Goal: Task Accomplishment & Management: Manage account settings

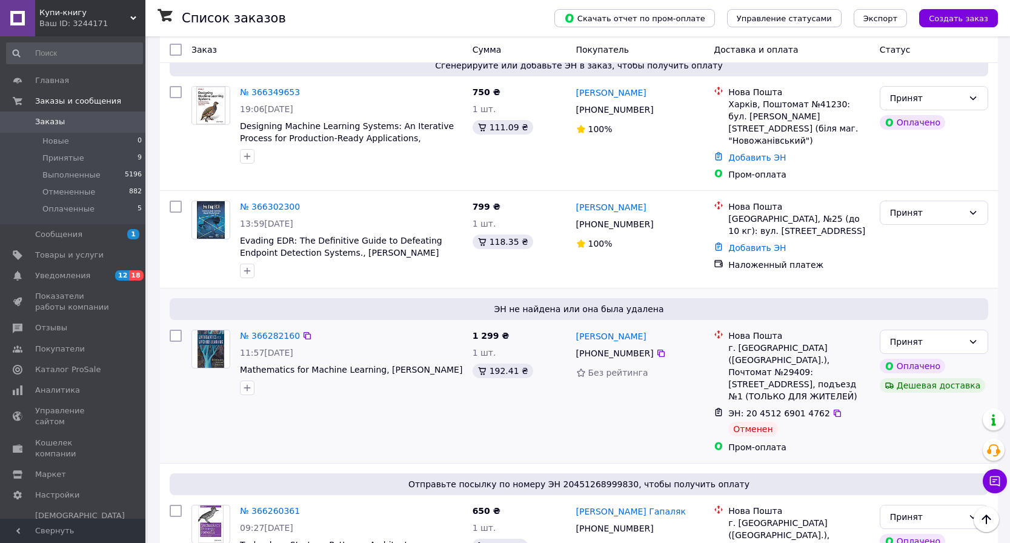
scroll to position [274, 0]
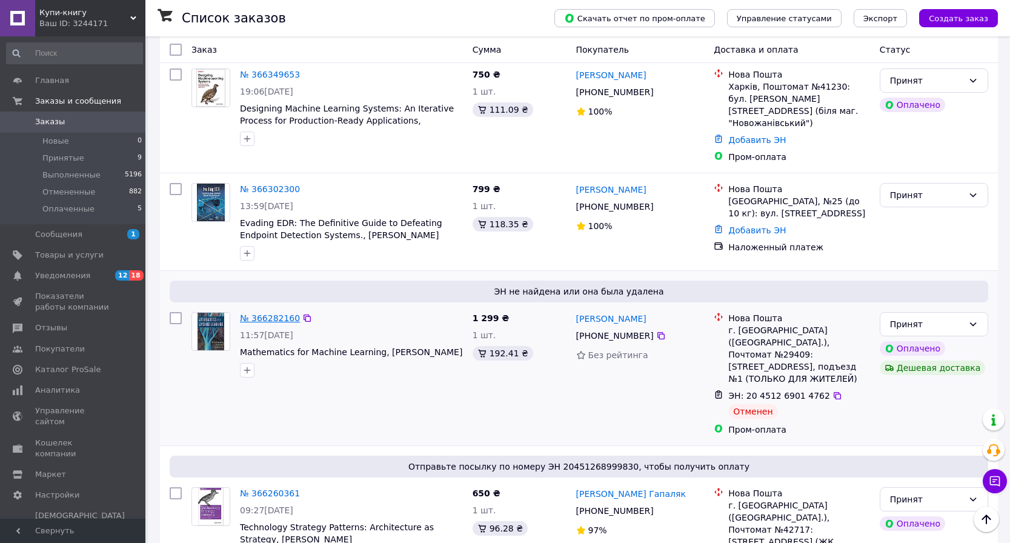
click at [286, 313] on link "№ 366282160" at bounding box center [270, 318] width 60 height 10
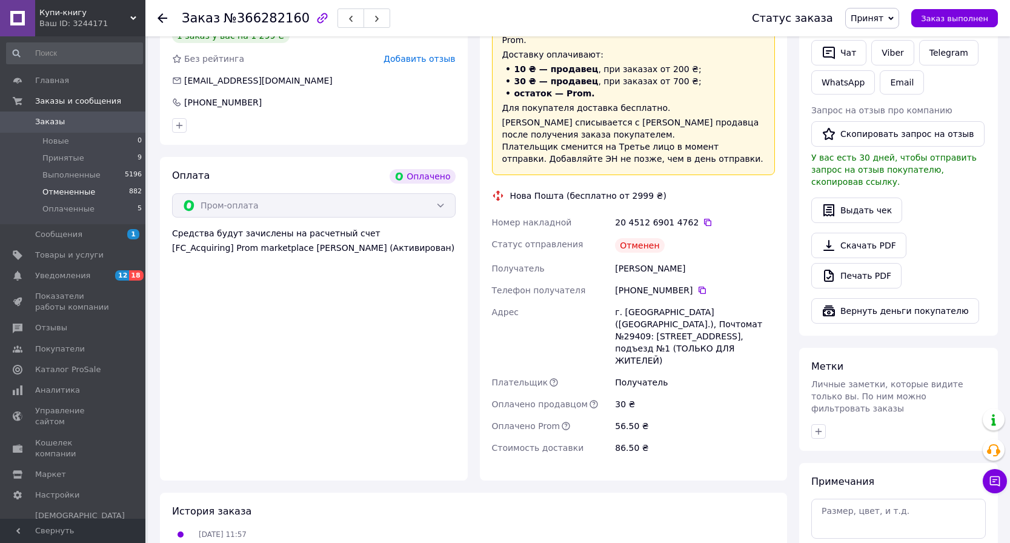
scroll to position [574, 0]
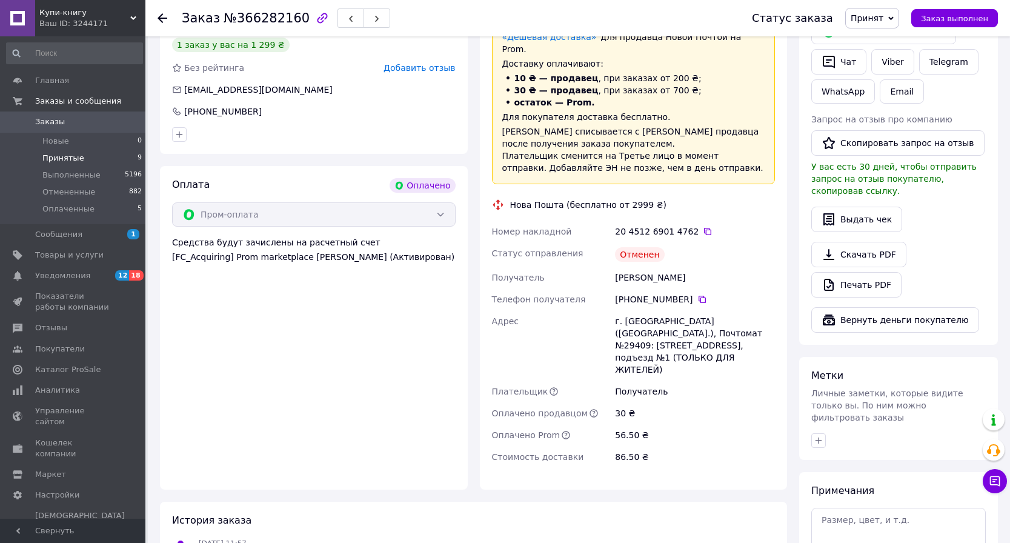
click at [61, 158] on span "Принятые" at bounding box center [63, 158] width 42 height 11
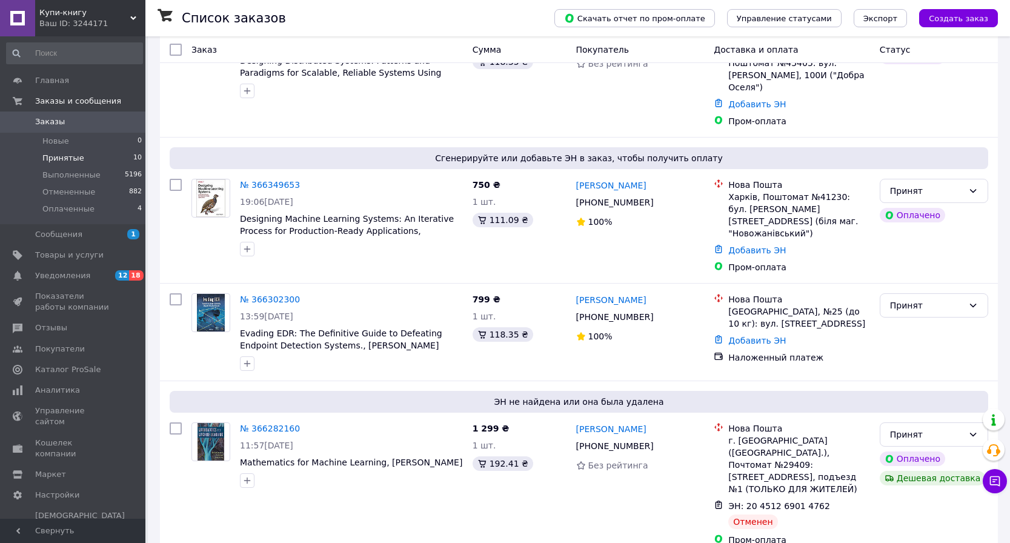
scroll to position [308, 0]
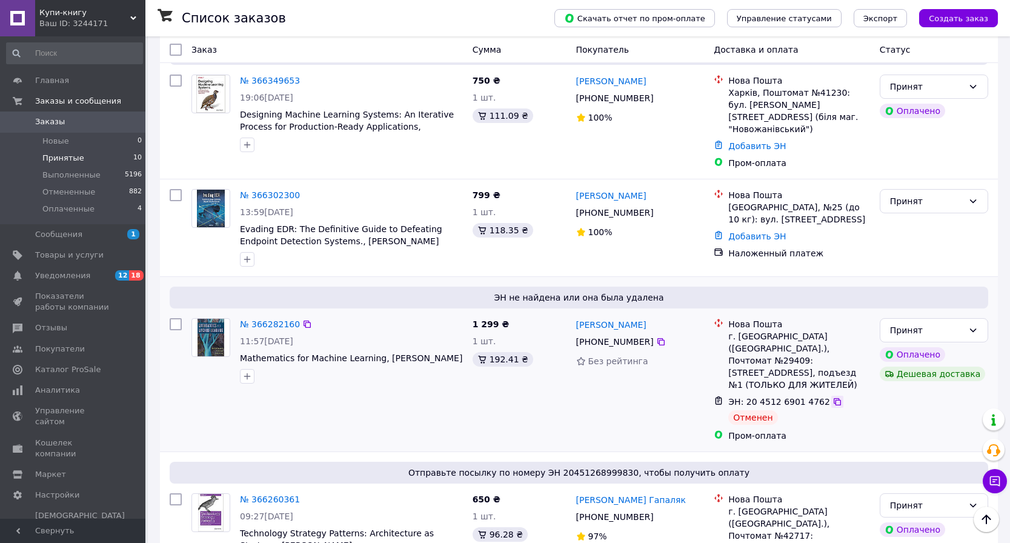
click at [834, 398] on icon at bounding box center [837, 401] width 7 height 7
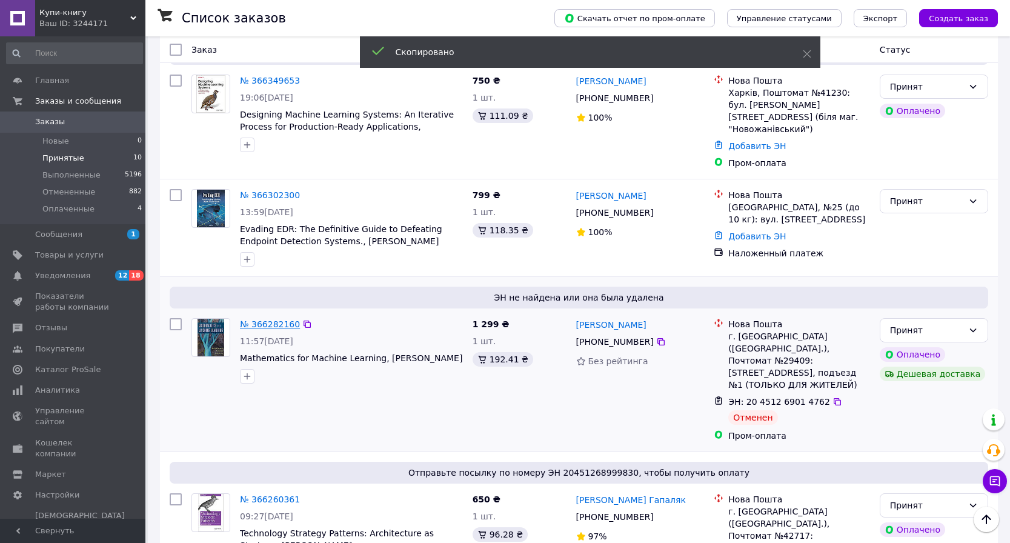
click at [274, 319] on link "№ 366282160" at bounding box center [270, 324] width 60 height 10
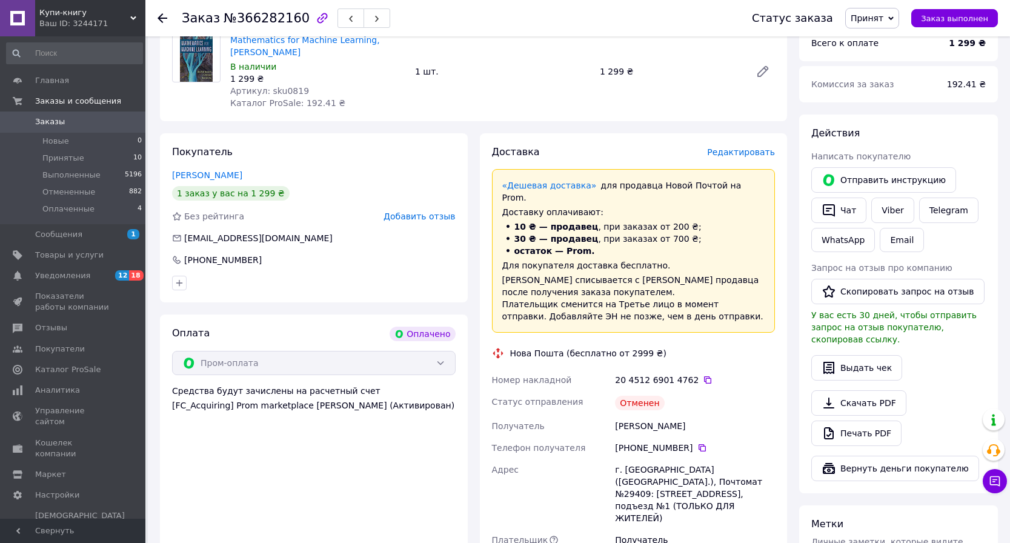
scroll to position [405, 0]
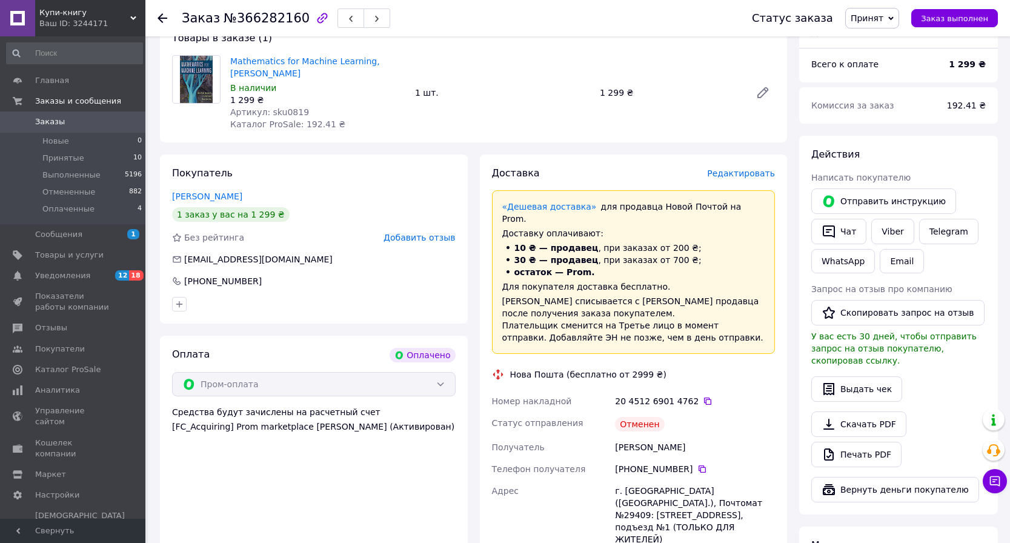
click at [751, 168] on span "Редактировать" at bounding box center [741, 173] width 68 height 10
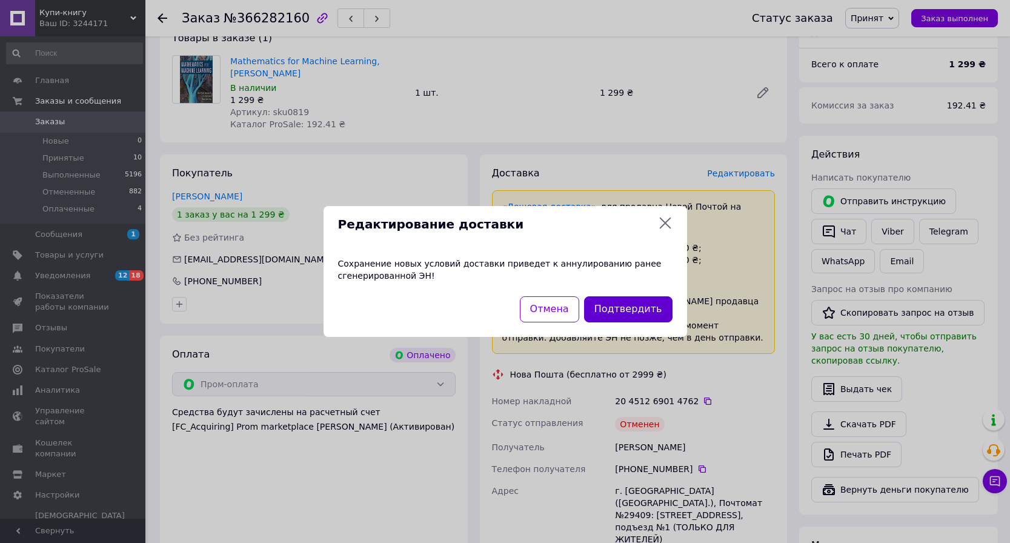
click at [629, 316] on button "Подтвердить" at bounding box center [628, 309] width 88 height 26
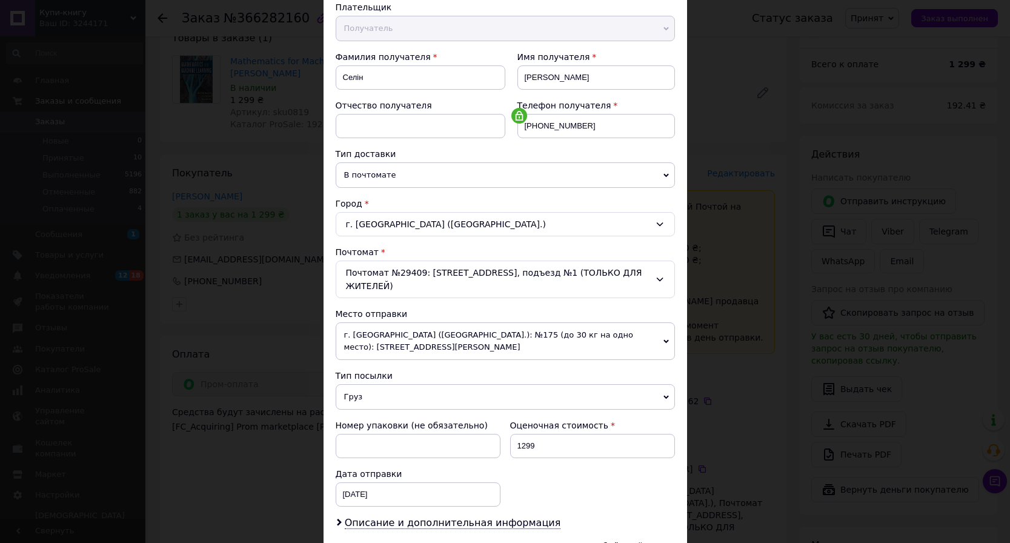
scroll to position [144, 0]
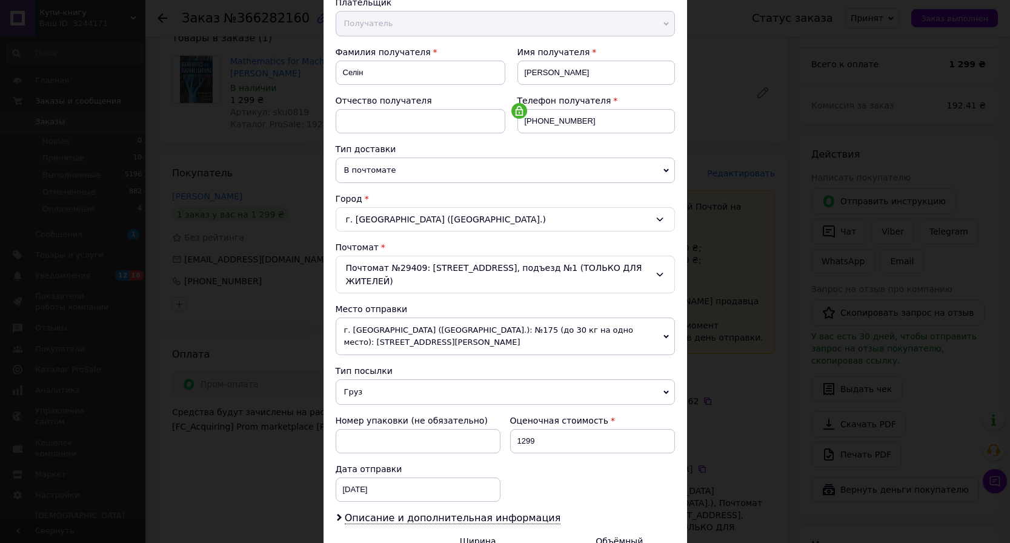
click at [603, 346] on span "г. [GEOGRAPHIC_DATA] ([GEOGRAPHIC_DATA].): №175 (до 30 кг на одно место): [STRE…" at bounding box center [505, 336] width 339 height 38
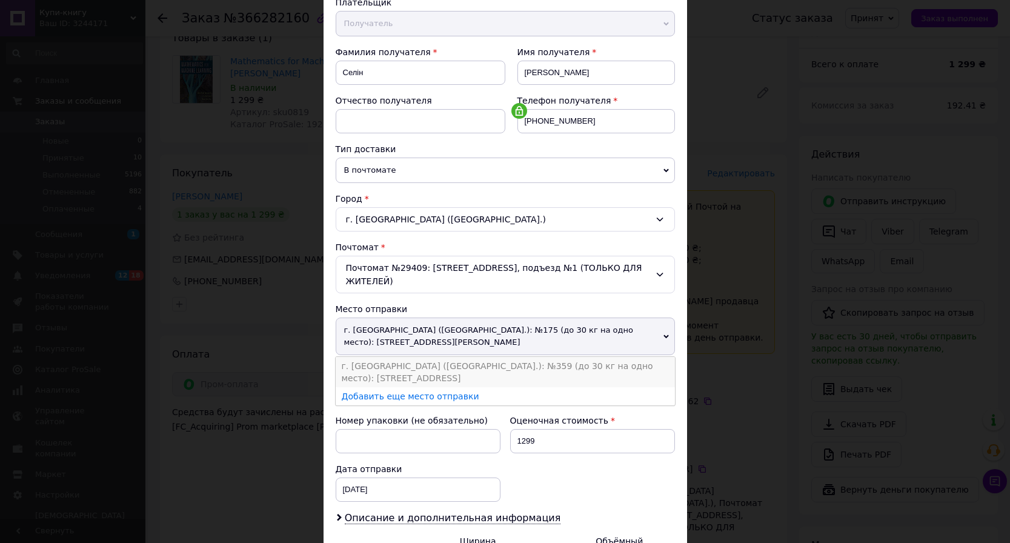
click at [595, 368] on li "г. [GEOGRAPHIC_DATA] ([GEOGRAPHIC_DATA].): №359 (до 30 кг на одно место): [STRE…" at bounding box center [505, 372] width 339 height 30
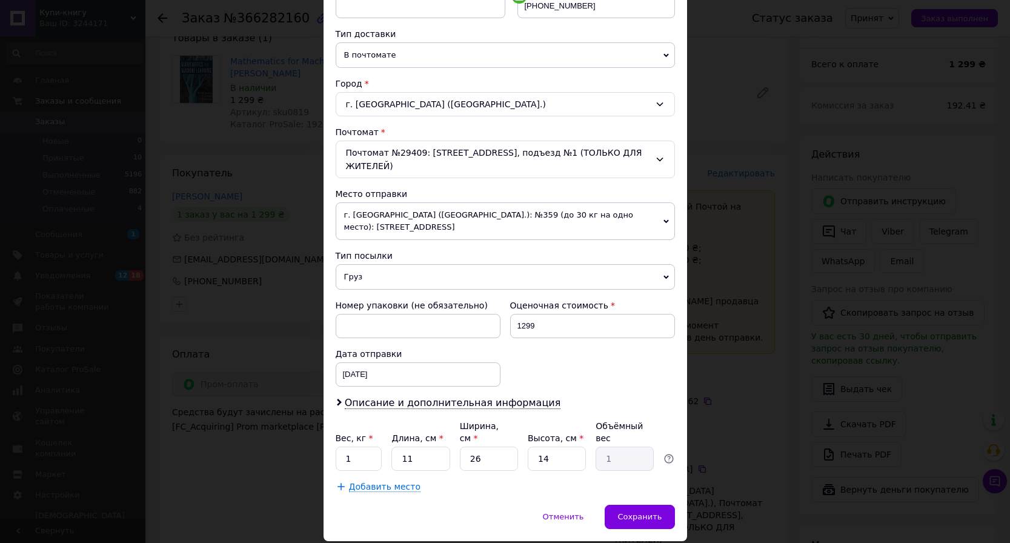
scroll to position [287, 0]
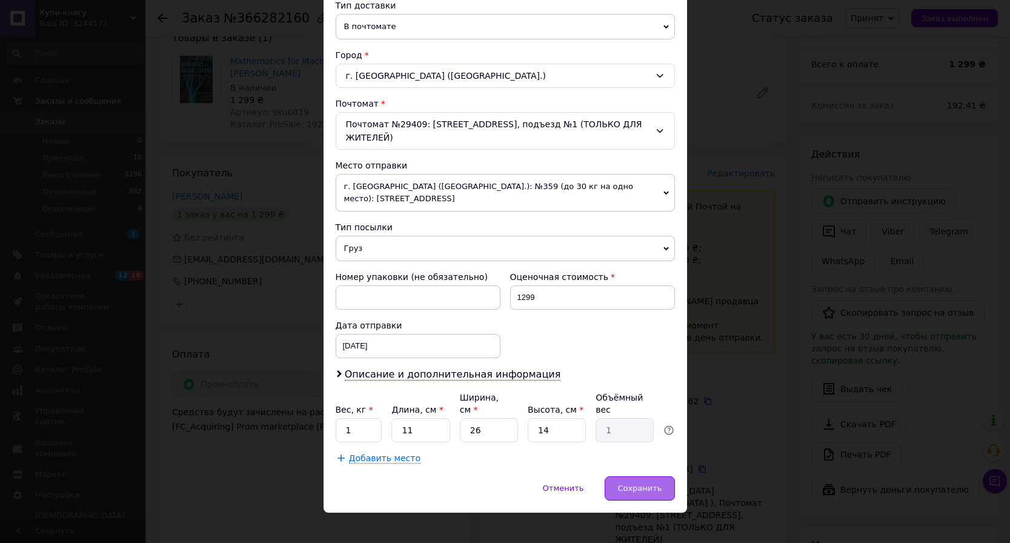
click at [634, 483] on span "Сохранить" at bounding box center [639, 487] width 44 height 9
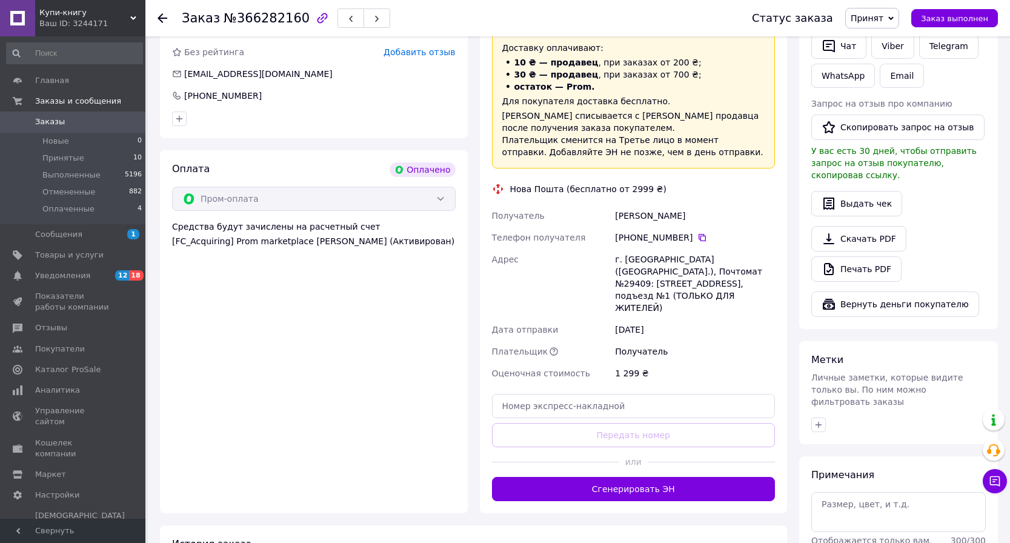
scroll to position [594, 0]
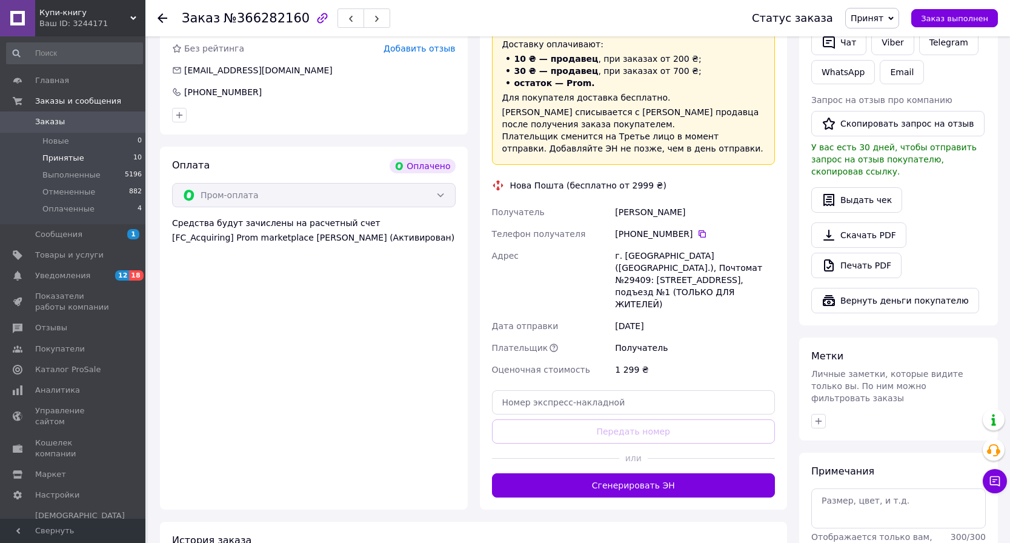
click at [67, 159] on span "Принятые" at bounding box center [63, 158] width 42 height 11
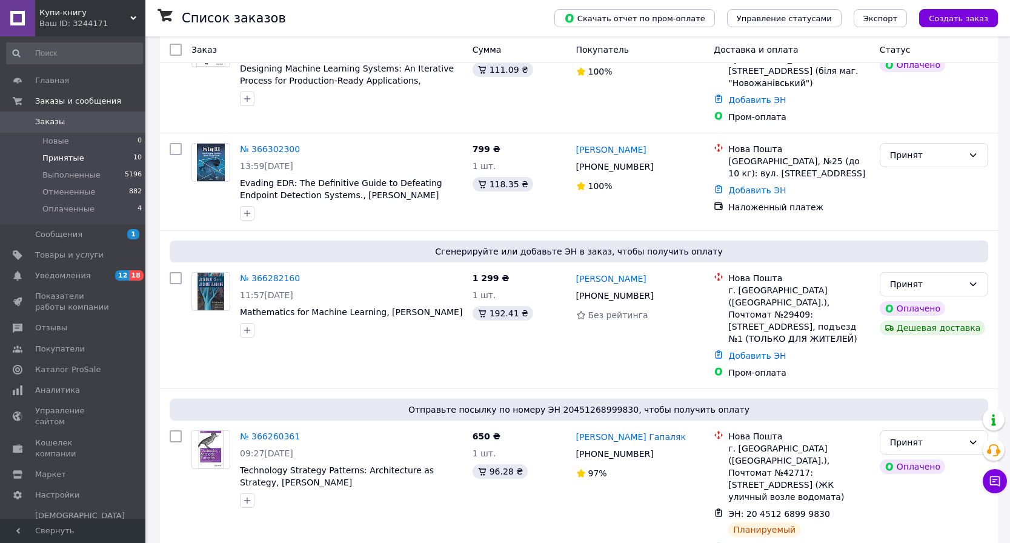
scroll to position [358, 0]
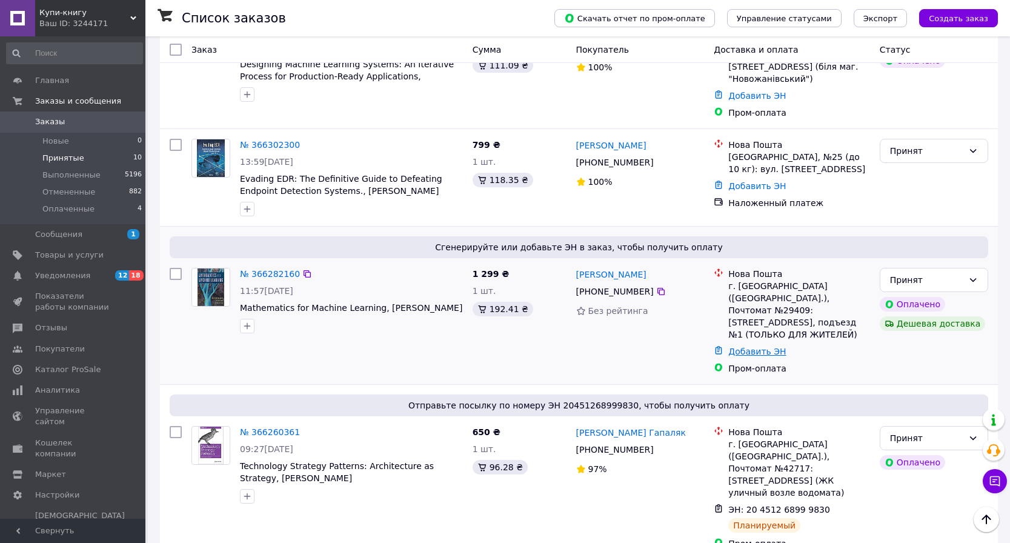
click at [762, 347] on link "Добавить ЭН" at bounding box center [757, 352] width 58 height 10
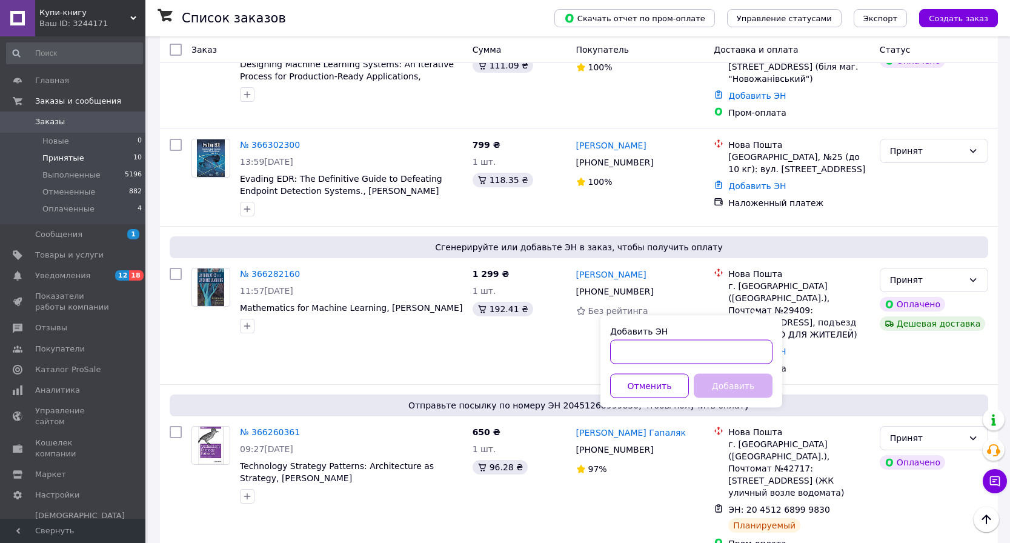
click at [703, 350] on input "Добавить ЭН" at bounding box center [691, 352] width 162 height 24
paste input "20451269014762"
type input "20451269014762"
click at [734, 381] on button "Добавить" at bounding box center [733, 386] width 79 height 24
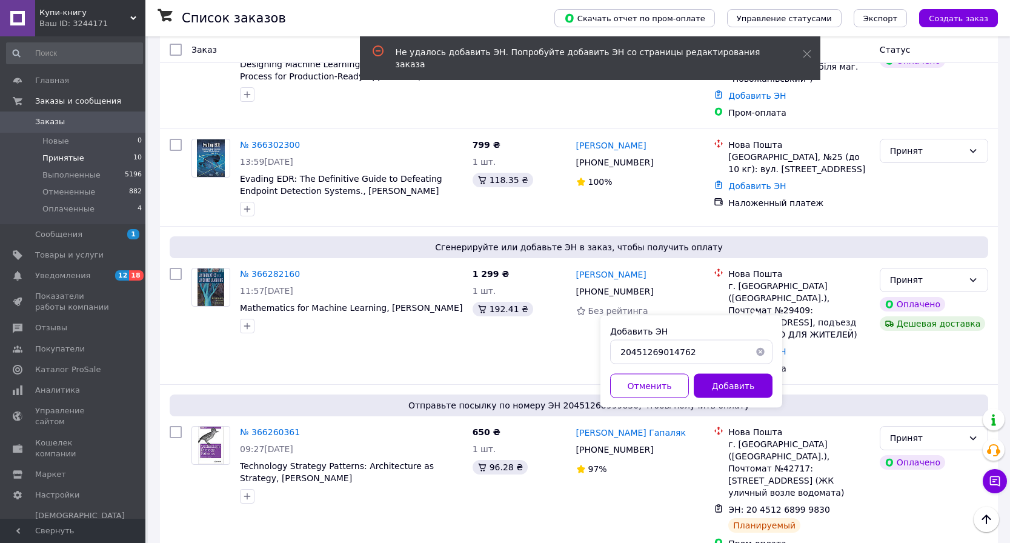
click at [758, 353] on button "button" at bounding box center [760, 352] width 24 height 24
paste input "20451269281380"
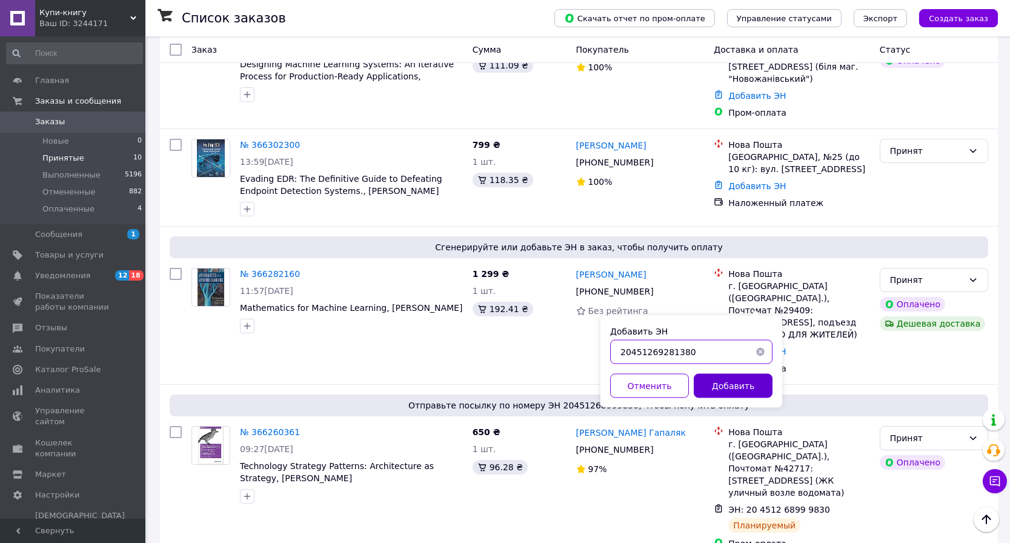
type input "20451269281380"
click at [726, 382] on button "Добавить" at bounding box center [733, 386] width 79 height 24
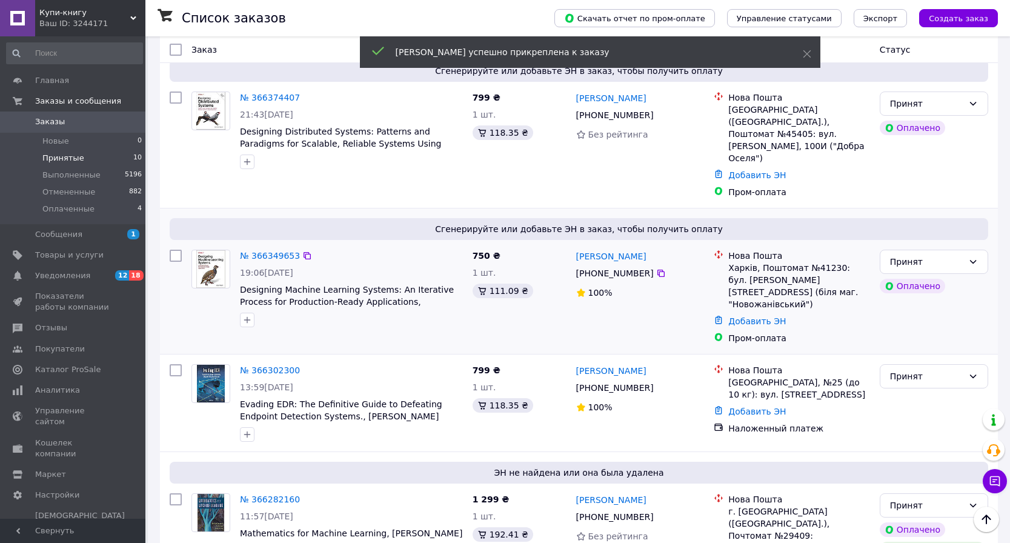
scroll to position [119, 0]
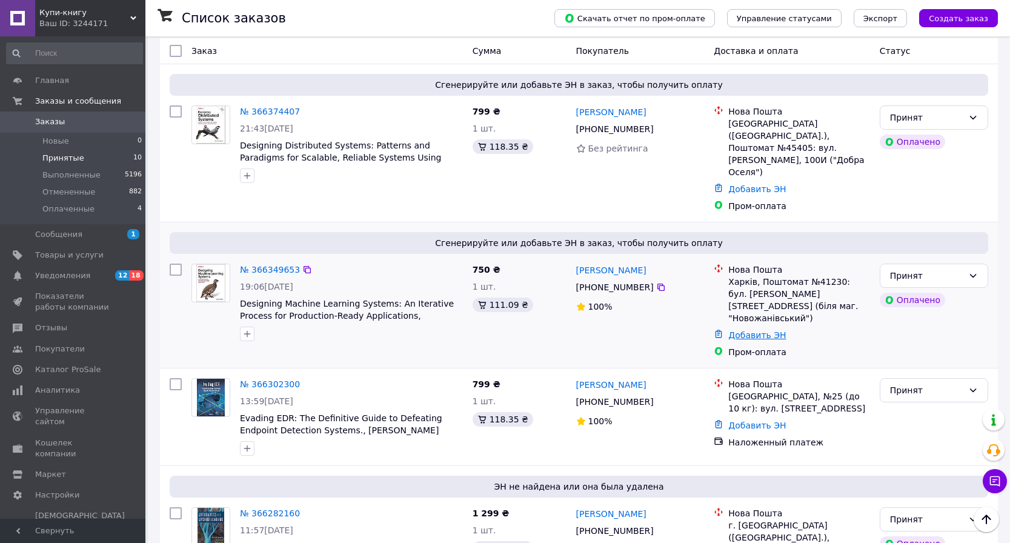
click at [742, 330] on link "Добавить ЭН" at bounding box center [757, 335] width 58 height 10
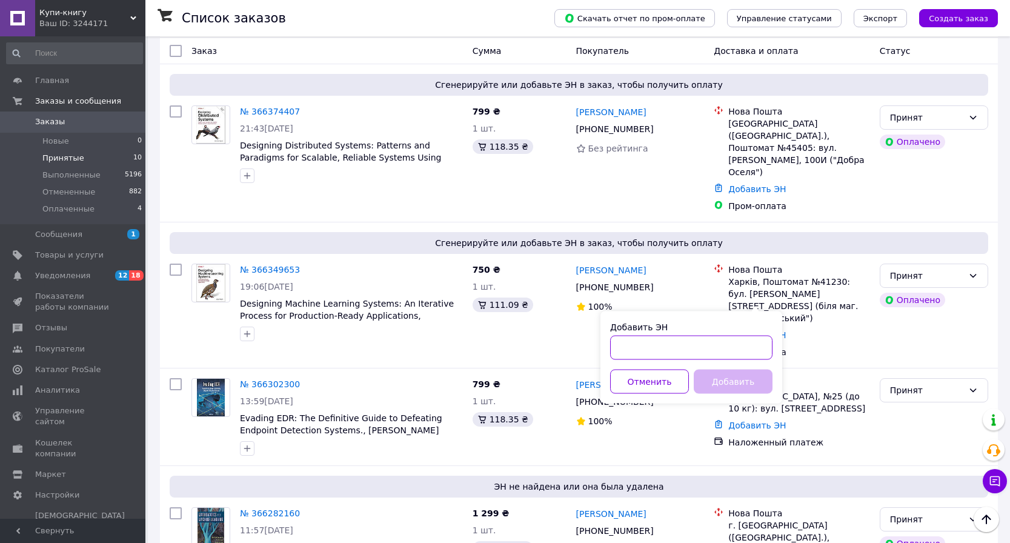
click at [700, 343] on input "Добавить ЭН" at bounding box center [691, 348] width 162 height 24
paste input "20451269281380"
type input "20451269281384"
click at [731, 378] on button "Добавить" at bounding box center [733, 382] width 79 height 24
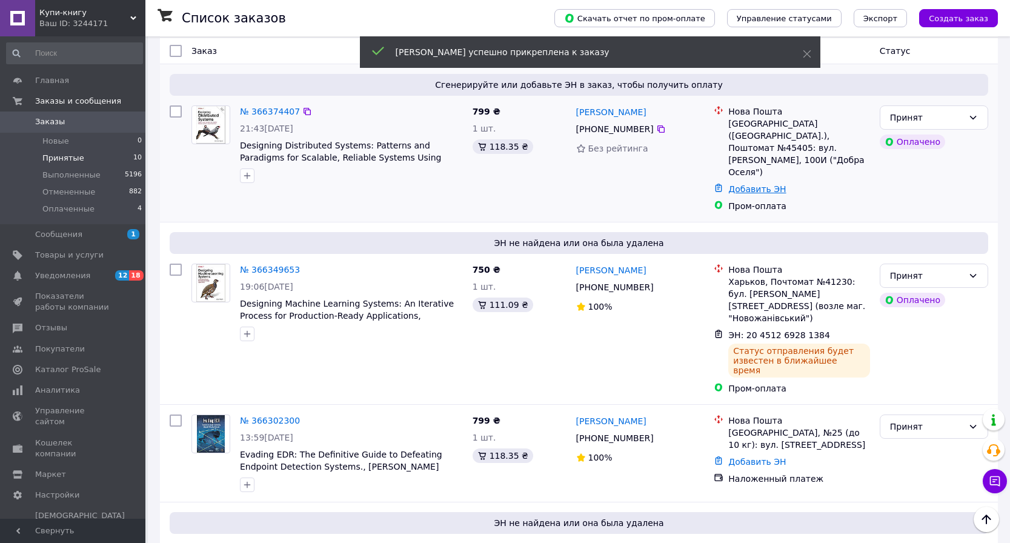
click at [745, 184] on link "Добавить ЭН" at bounding box center [757, 189] width 58 height 10
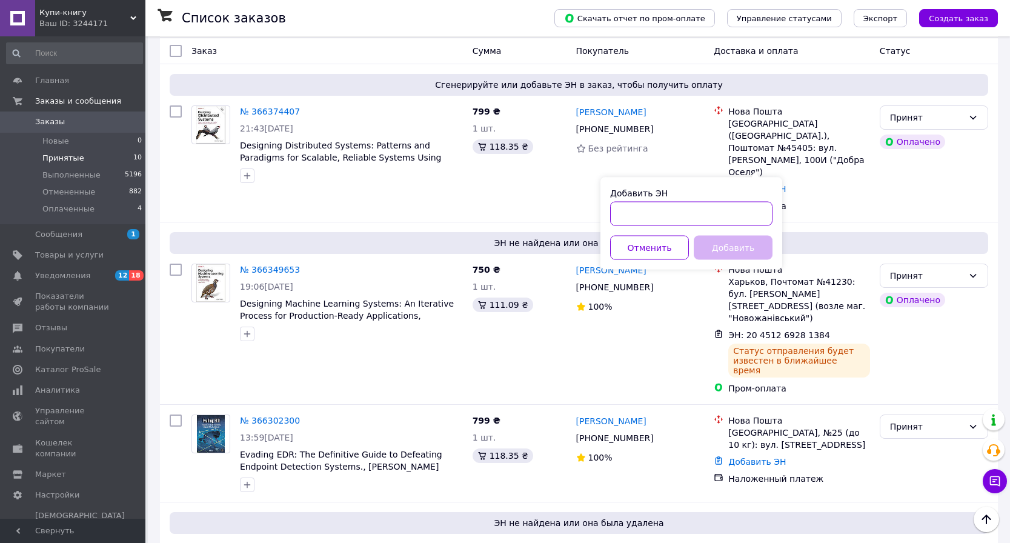
click at [699, 218] on input "Добавить ЭН" at bounding box center [691, 214] width 162 height 24
paste input "20451269281380"
type input "20451269281393"
click at [742, 250] on button "Добавить" at bounding box center [733, 248] width 79 height 24
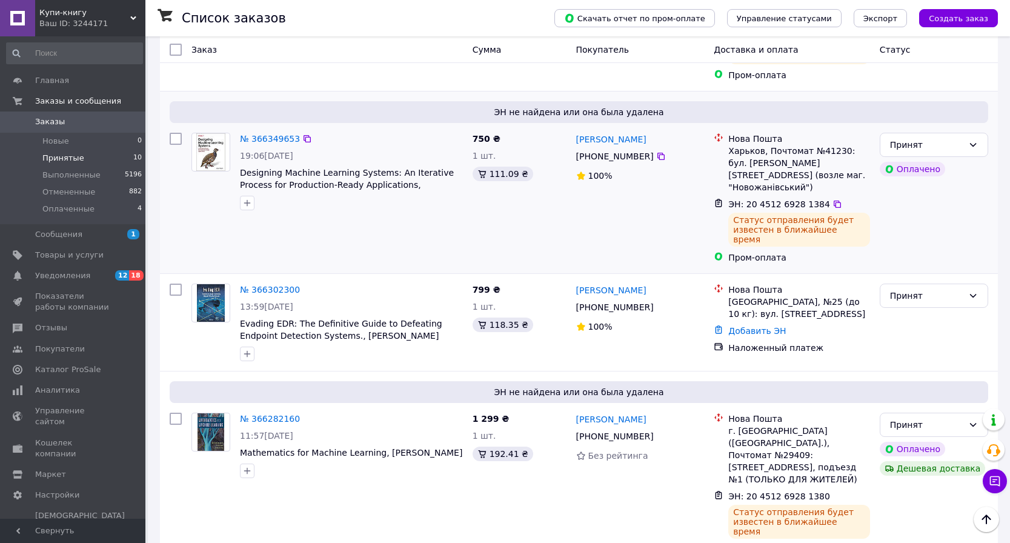
scroll to position [301, 0]
